Goal: Communication & Community: Ask a question

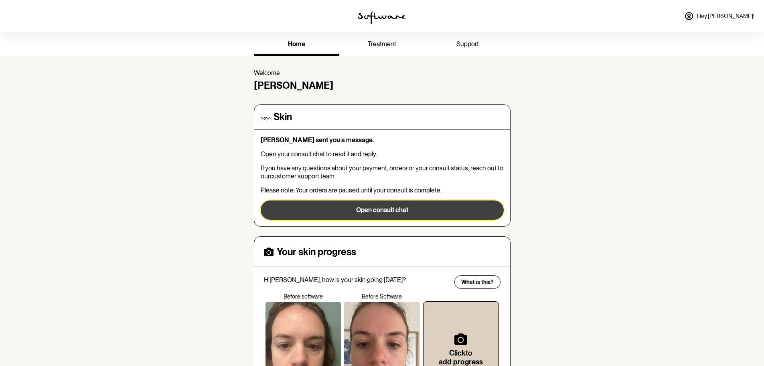
click at [343, 203] on button "Open consult chat" at bounding box center [382, 209] width 243 height 19
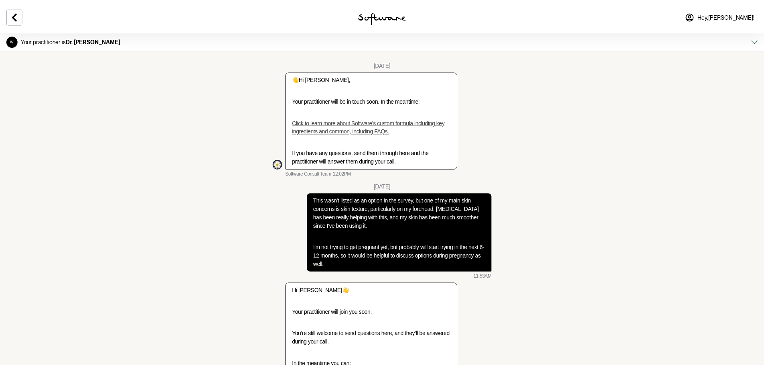
scroll to position [1243, 0]
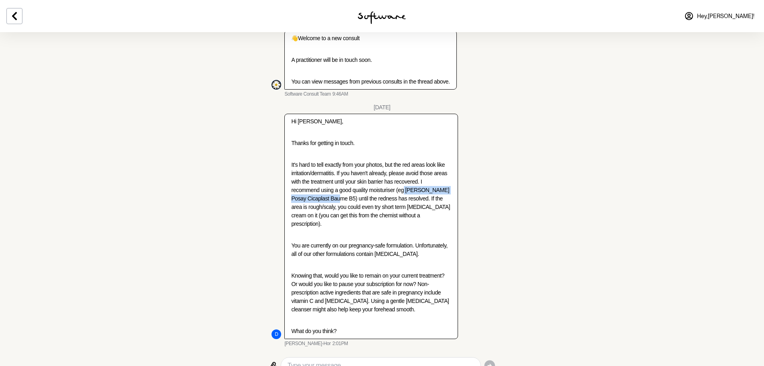
drag, startPoint x: 390, startPoint y: 182, endPoint x: 314, endPoint y: 190, distance: 77.1
click at [314, 190] on p "It's hard to tell exactly from your photos, but the red areas look like irritat…" at bounding box center [371, 194] width 160 height 67
click at [377, 360] on textarea "Type your message" at bounding box center [381, 365] width 186 height 10
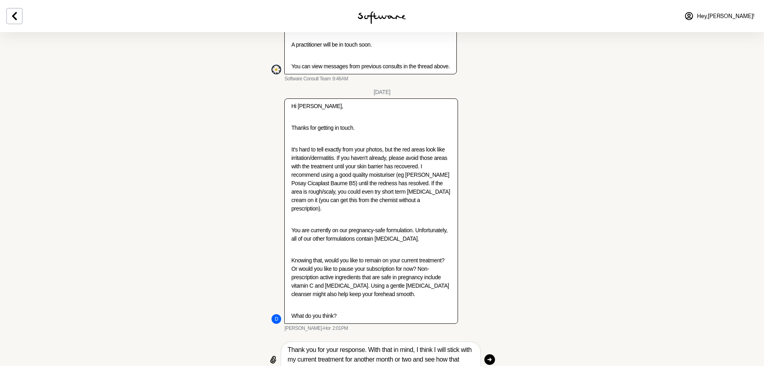
scroll to position [1261, 0]
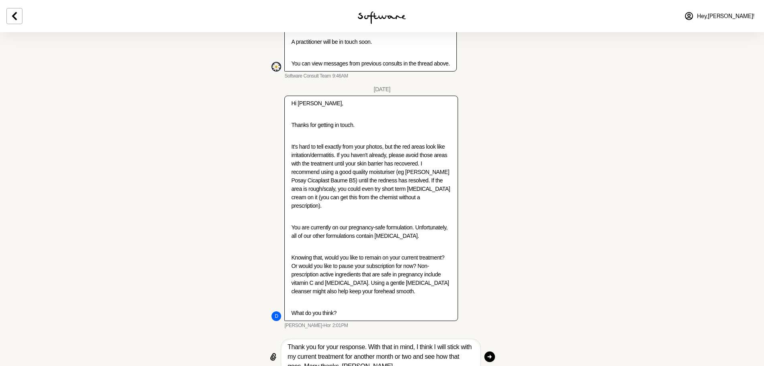
type textarea "Thank you for your response. With that in mind, I think I will stick with my cu…"
click at [487, 351] on icon "button" at bounding box center [490, 356] width 11 height 11
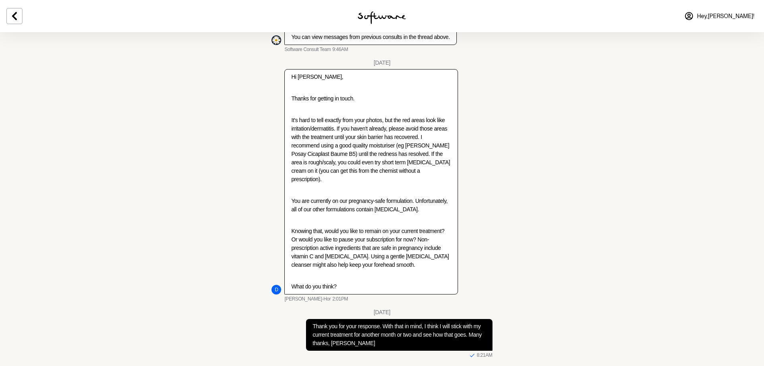
scroll to position [1299, 0]
